Goal: Information Seeking & Learning: Find contact information

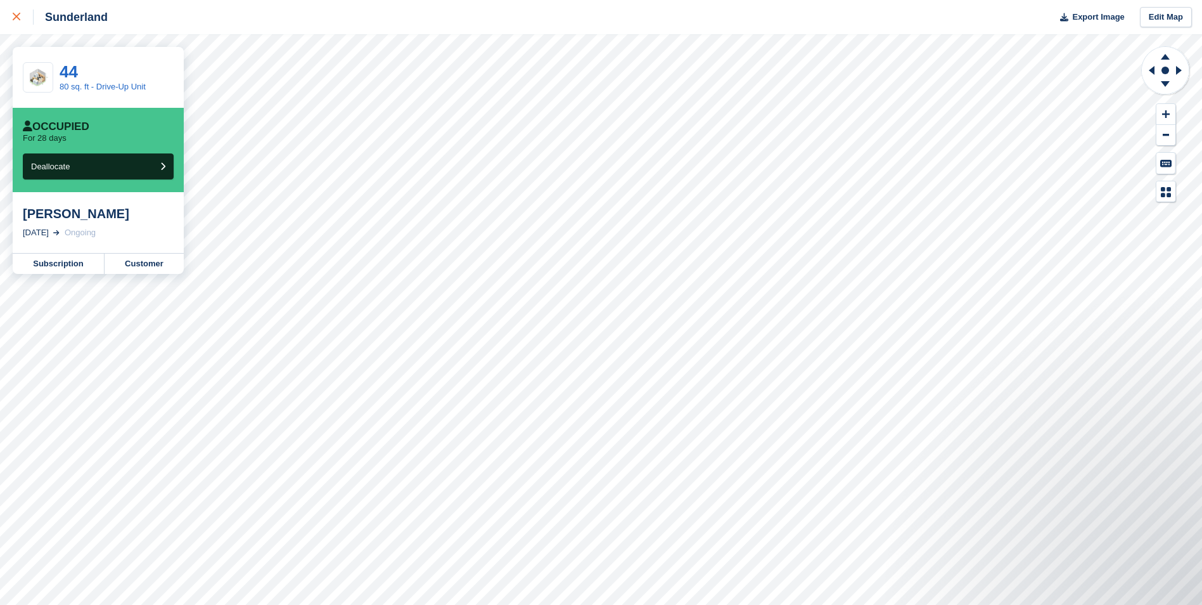
click at [16, 15] on icon at bounding box center [17, 17] width 8 height 8
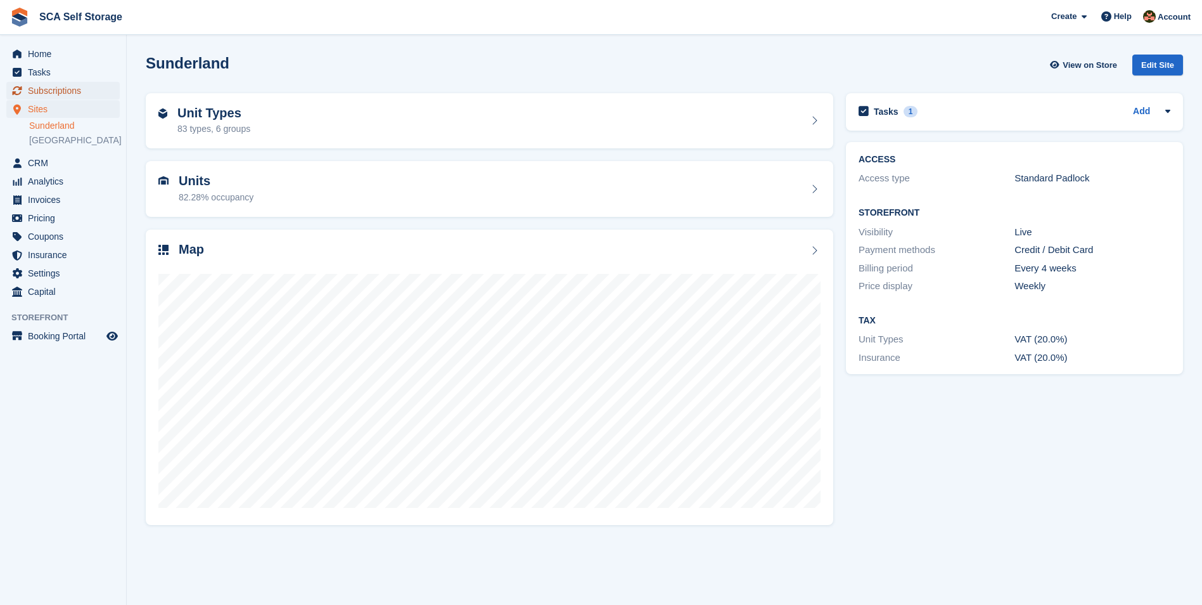
click at [48, 86] on span "Subscriptions" at bounding box center [66, 91] width 76 height 18
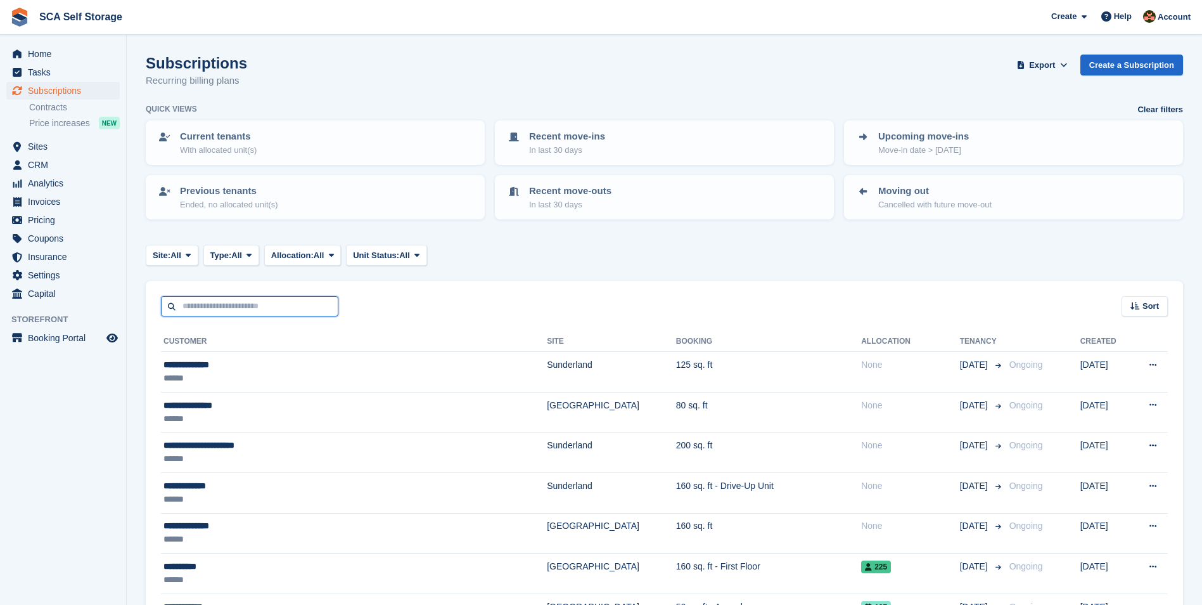
click at [278, 302] on input "text" at bounding box center [249, 306] width 177 height 21
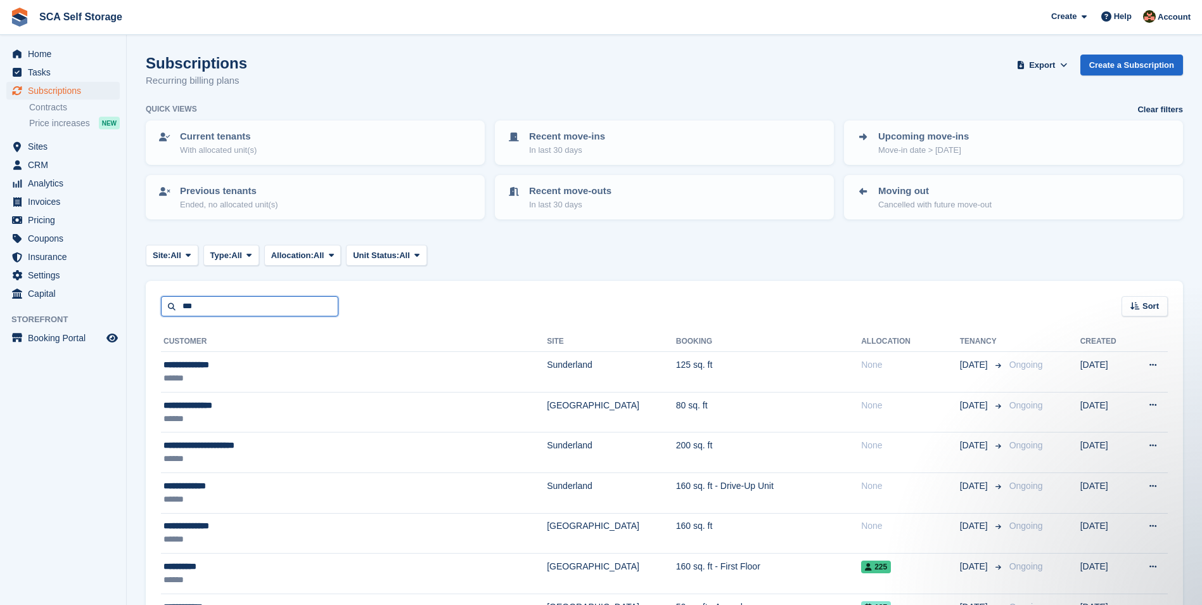
type input "***"
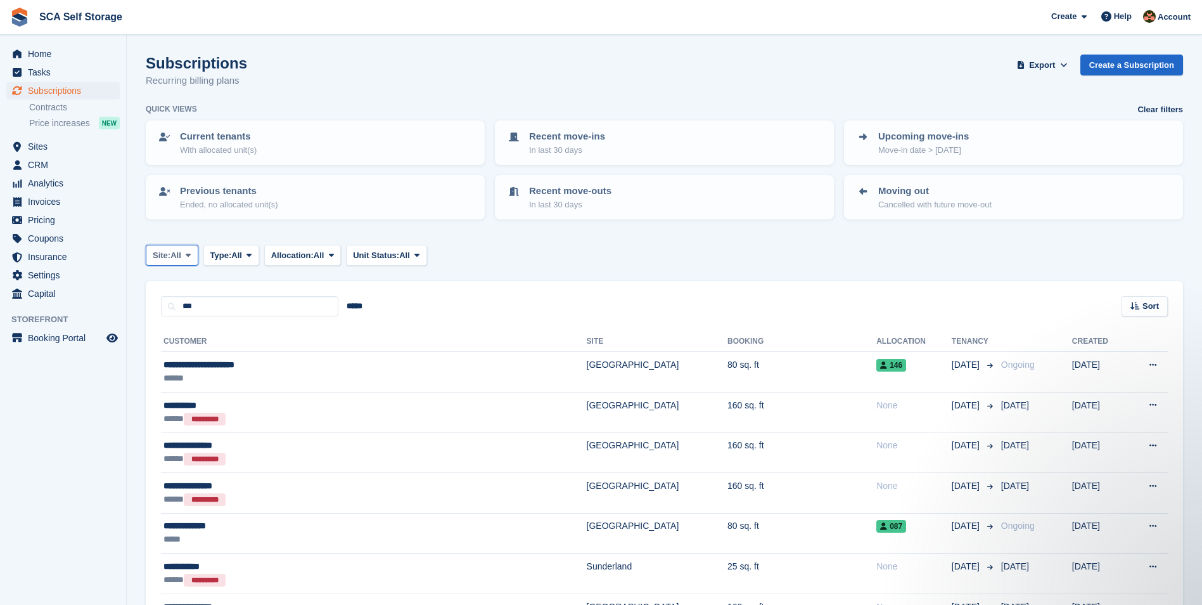
click at [179, 256] on span "All" at bounding box center [175, 255] width 11 height 13
click at [190, 327] on link "[GEOGRAPHIC_DATA]" at bounding box center [208, 330] width 114 height 23
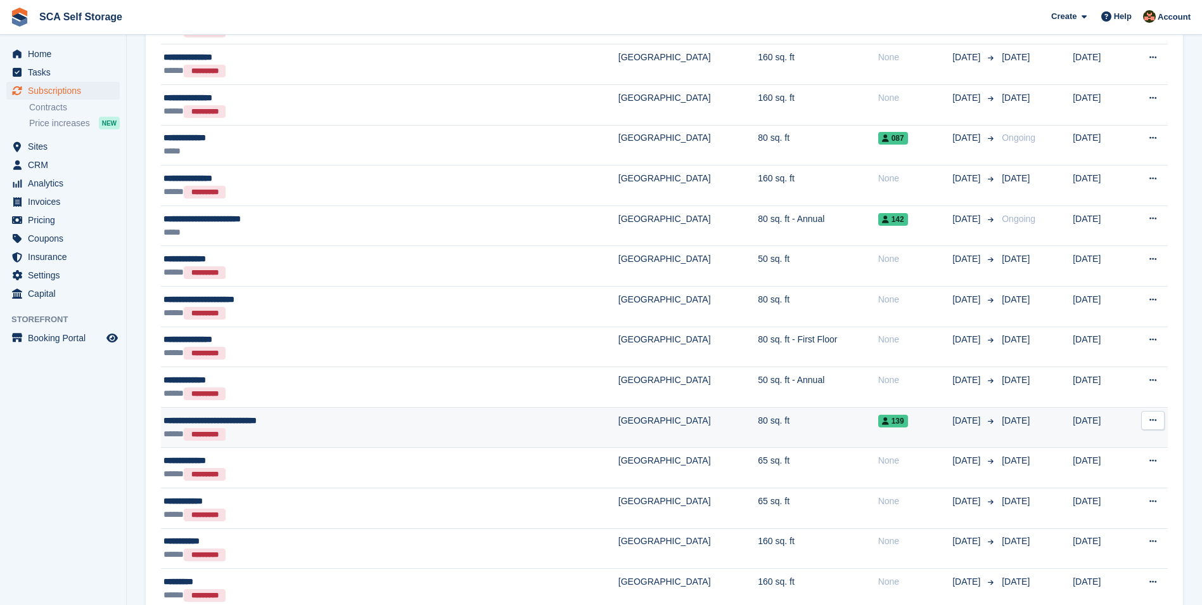
scroll to position [396, 0]
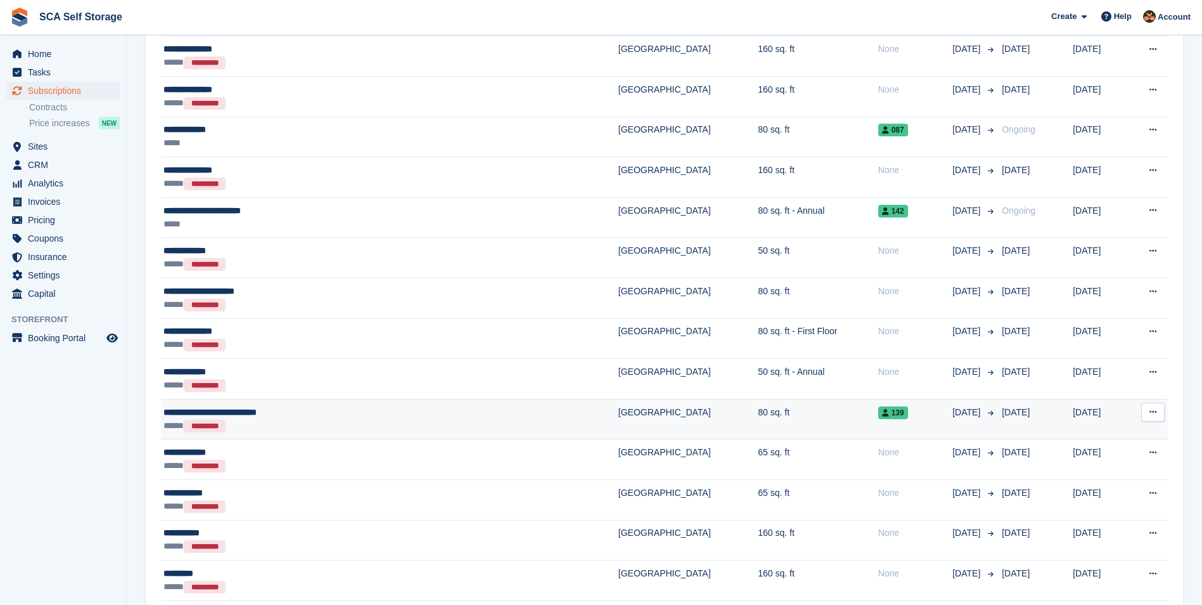
click at [359, 414] on div "**********" at bounding box center [313, 412] width 300 height 13
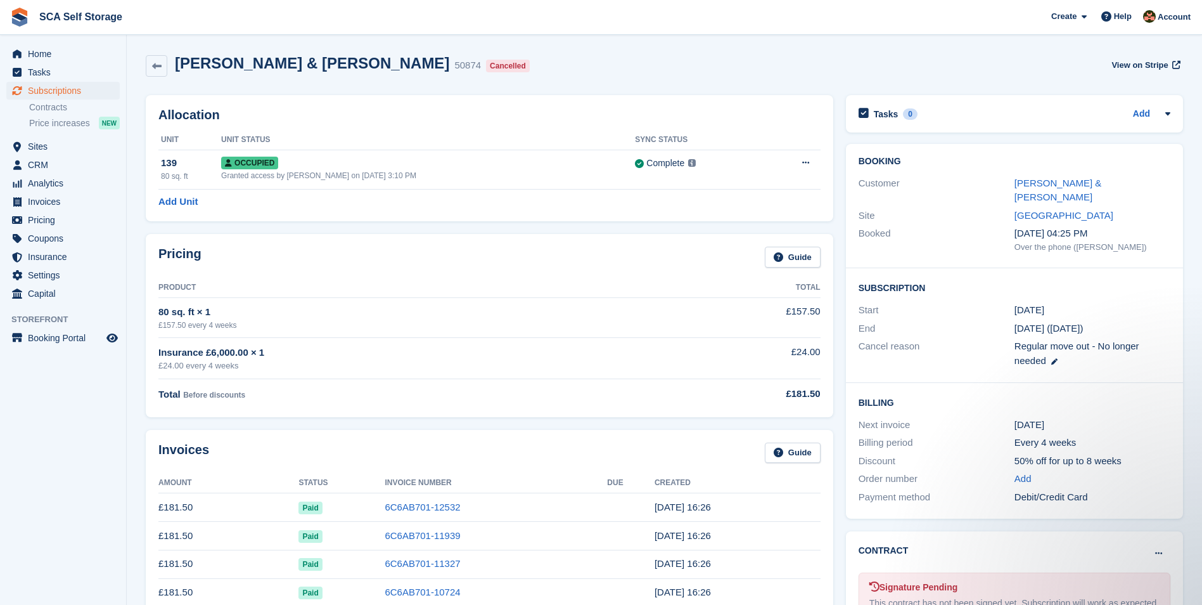
click at [496, 282] on th "Product" at bounding box center [408, 288] width 500 height 20
click at [1097, 181] on link "Ashton Harris & Finlay Nelson" at bounding box center [1058, 189] width 87 height 25
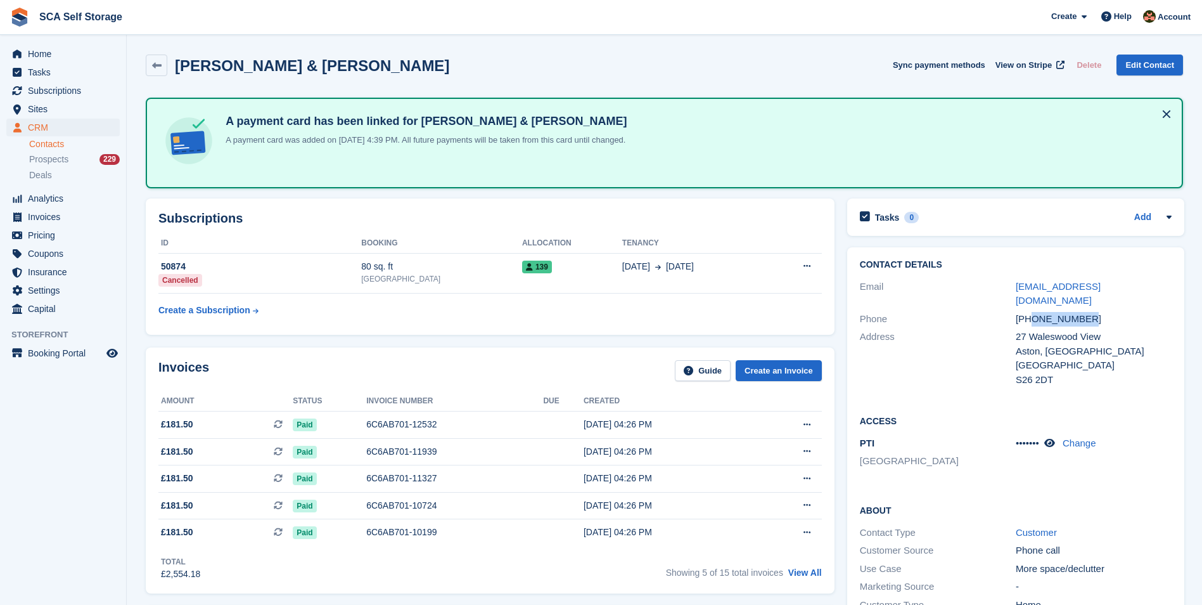
drag, startPoint x: 1082, startPoint y: 309, endPoint x: 1032, endPoint y: 311, distance: 49.5
click at [1032, 312] on div "+447840001643" at bounding box center [1094, 319] width 156 height 15
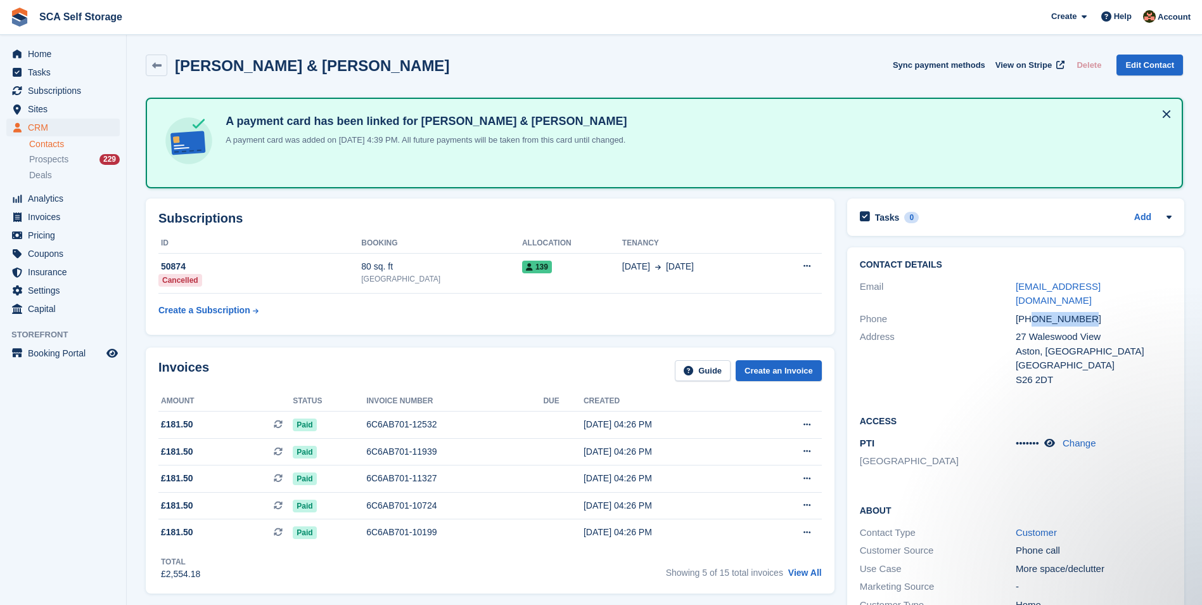
copy div "7840001643"
click at [444, 342] on div "Invoices Guide Create an Invoice Amount Status Invoice number Due Created £181.…" at bounding box center [489, 470] width 701 height 259
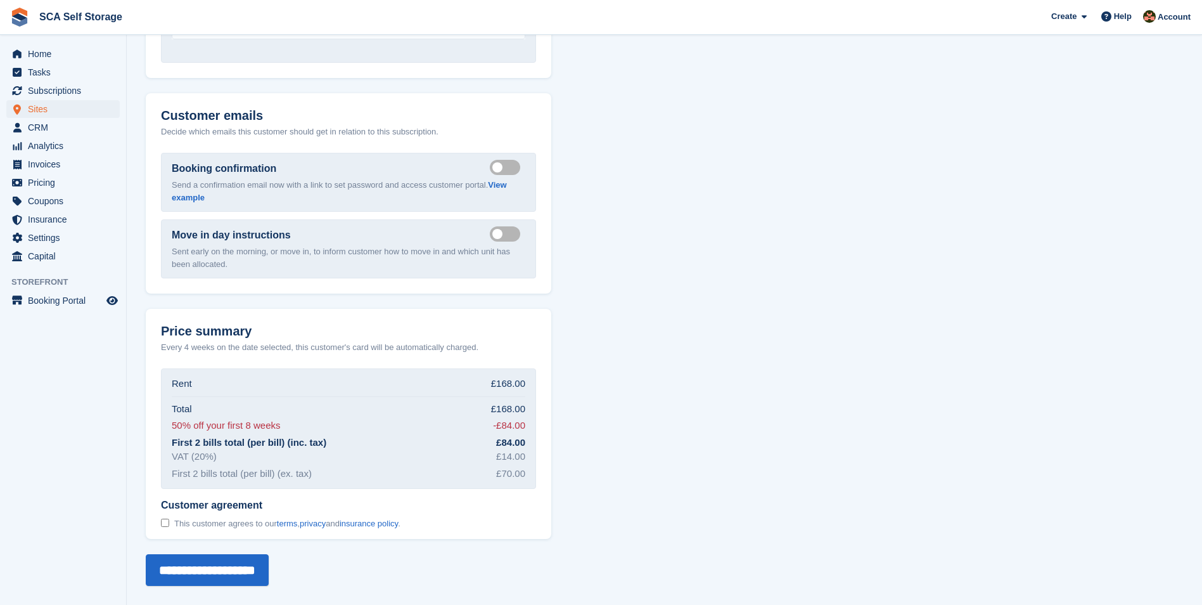
scroll to position [1390, 0]
click at [50, 112] on span "Sites" at bounding box center [66, 109] width 76 height 18
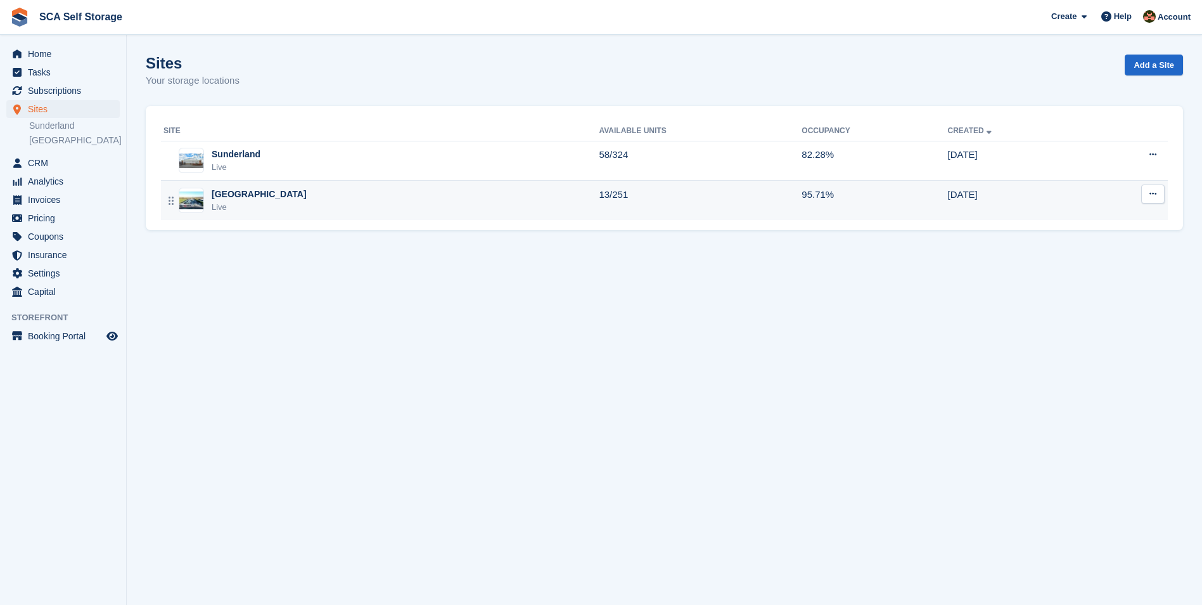
click at [241, 192] on div "[GEOGRAPHIC_DATA]" at bounding box center [259, 194] width 95 height 13
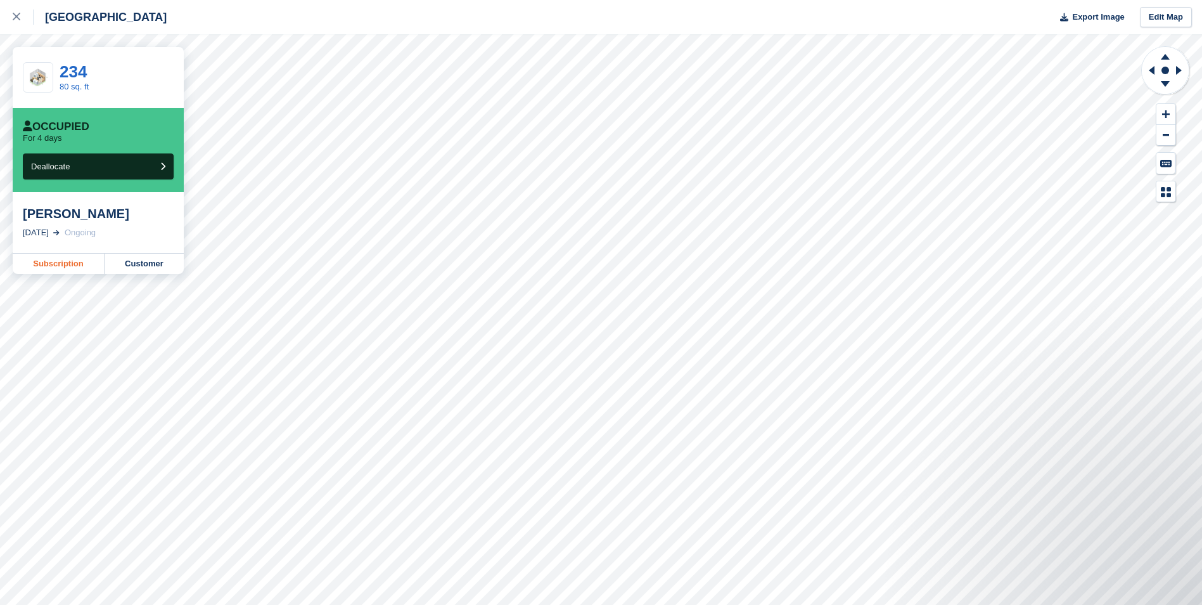
click at [43, 258] on link "Subscription" at bounding box center [59, 263] width 92 height 20
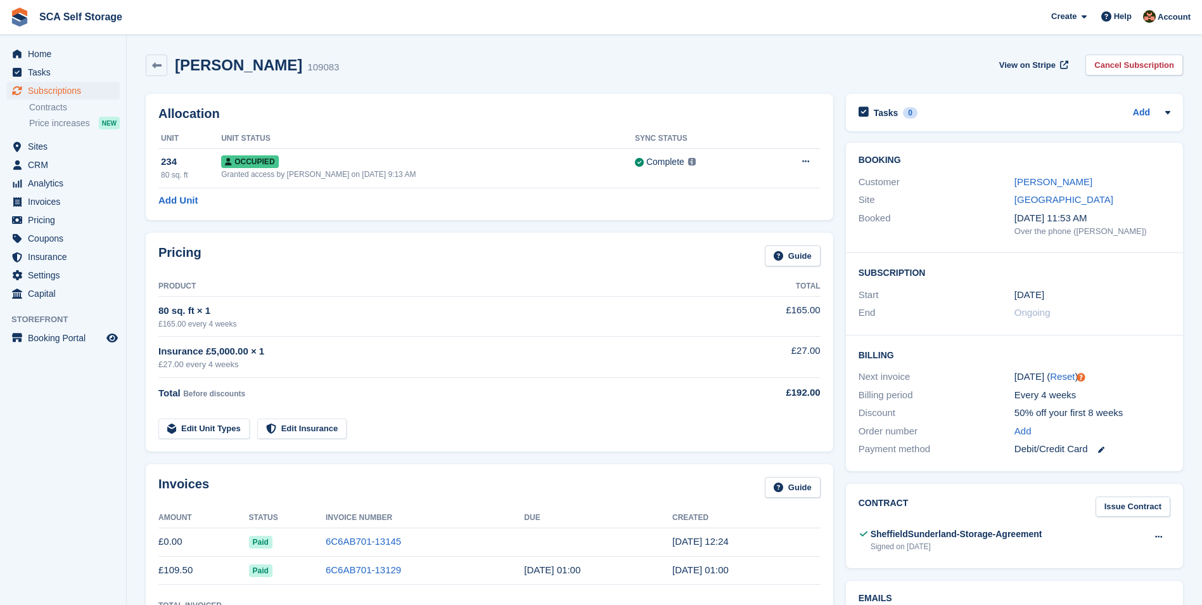
click at [582, 286] on th "Product" at bounding box center [438, 286] width 560 height 20
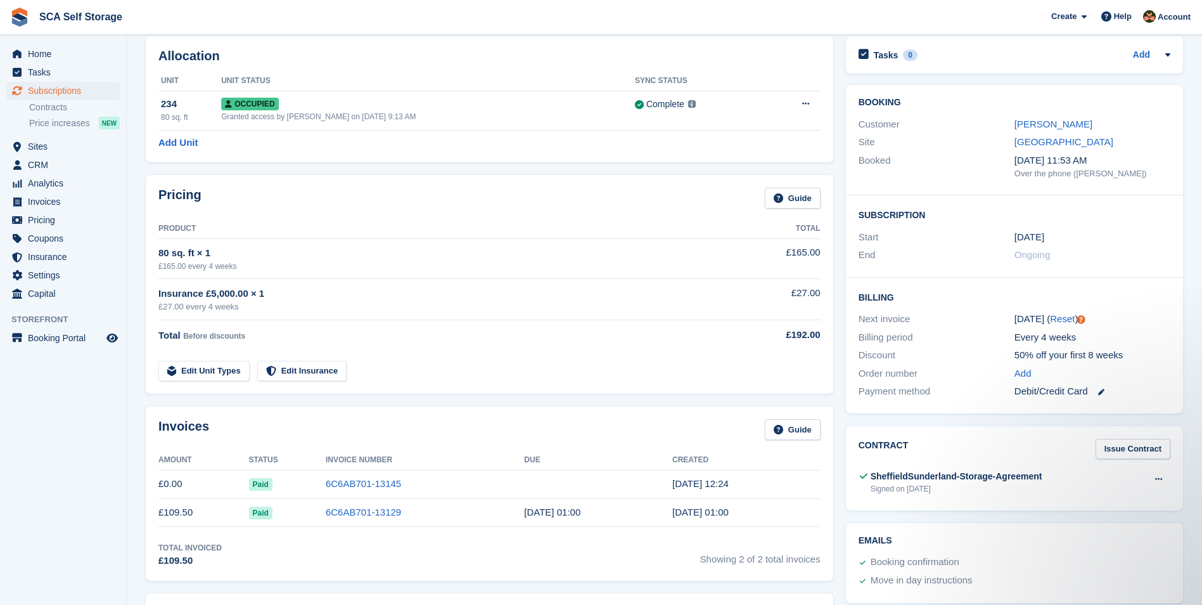
scroll to position [48, 0]
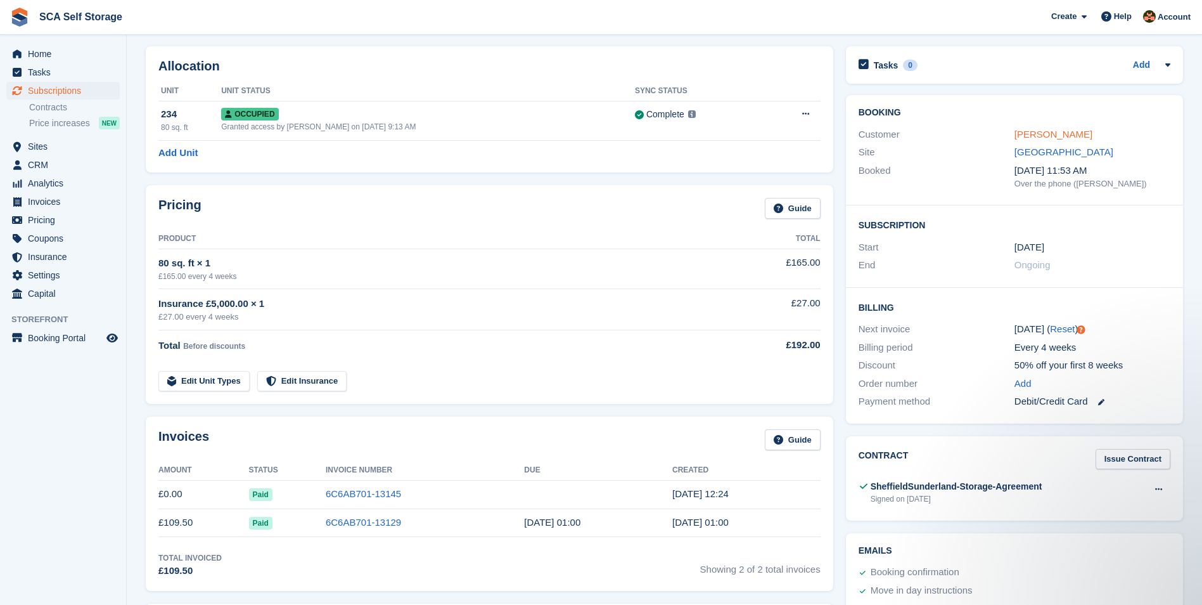
click at [1048, 139] on link "Charlie Bagshaw" at bounding box center [1054, 134] width 78 height 11
